Goal: Entertainment & Leisure: Consume media (video, audio)

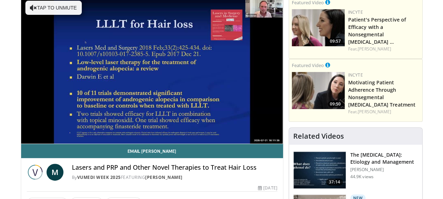
scroll to position [89, 0]
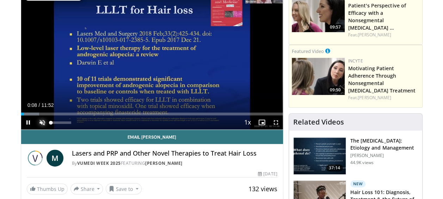
click at [42, 120] on span "Video Player" at bounding box center [42, 122] width 14 height 14
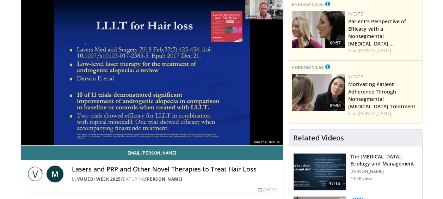
scroll to position [75, 0]
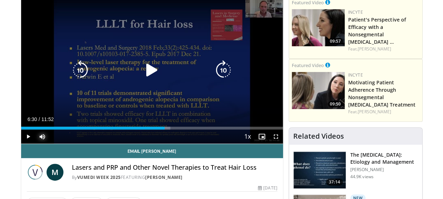
click at [0, 0] on div "Progress Bar" at bounding box center [0, 0] width 0 height 0
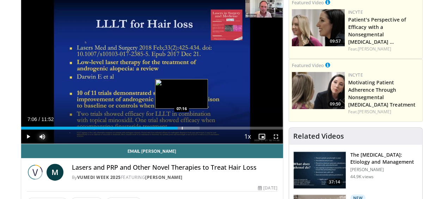
click at [182, 128] on div "Progress Bar" at bounding box center [182, 127] width 1 height 3
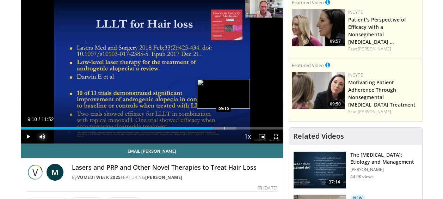
click at [224, 127] on div "Progress Bar" at bounding box center [224, 127] width 1 height 3
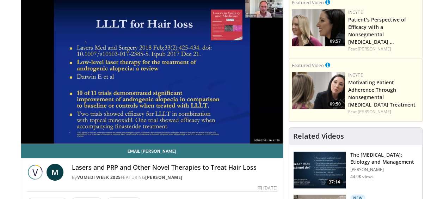
click at [231, 126] on video-js "**********" at bounding box center [152, 69] width 262 height 147
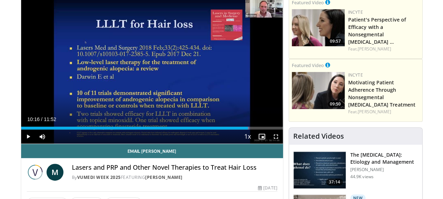
click at [248, 127] on div "Progress Bar" at bounding box center [248, 127] width 1 height 3
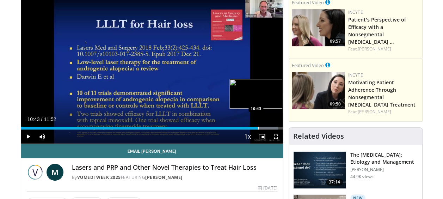
click at [258, 127] on div "Progress Bar" at bounding box center [258, 127] width 1 height 3
click at [262, 126] on div "Progress Bar" at bounding box center [262, 127] width 1 height 3
click at [266, 127] on div "Progress Bar" at bounding box center [266, 127] width 1 height 3
click at [269, 127] on div "Progress Bar" at bounding box center [269, 127] width 1 height 3
click at [276, 128] on div "Progress Bar" at bounding box center [267, 127] width 32 height 3
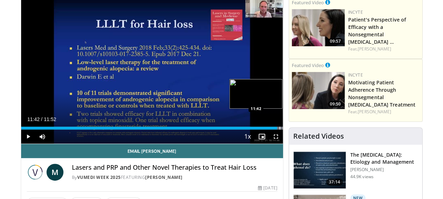
click at [279, 127] on div "Progress Bar" at bounding box center [279, 127] width 1 height 3
